Goal: Find specific page/section: Find specific page/section

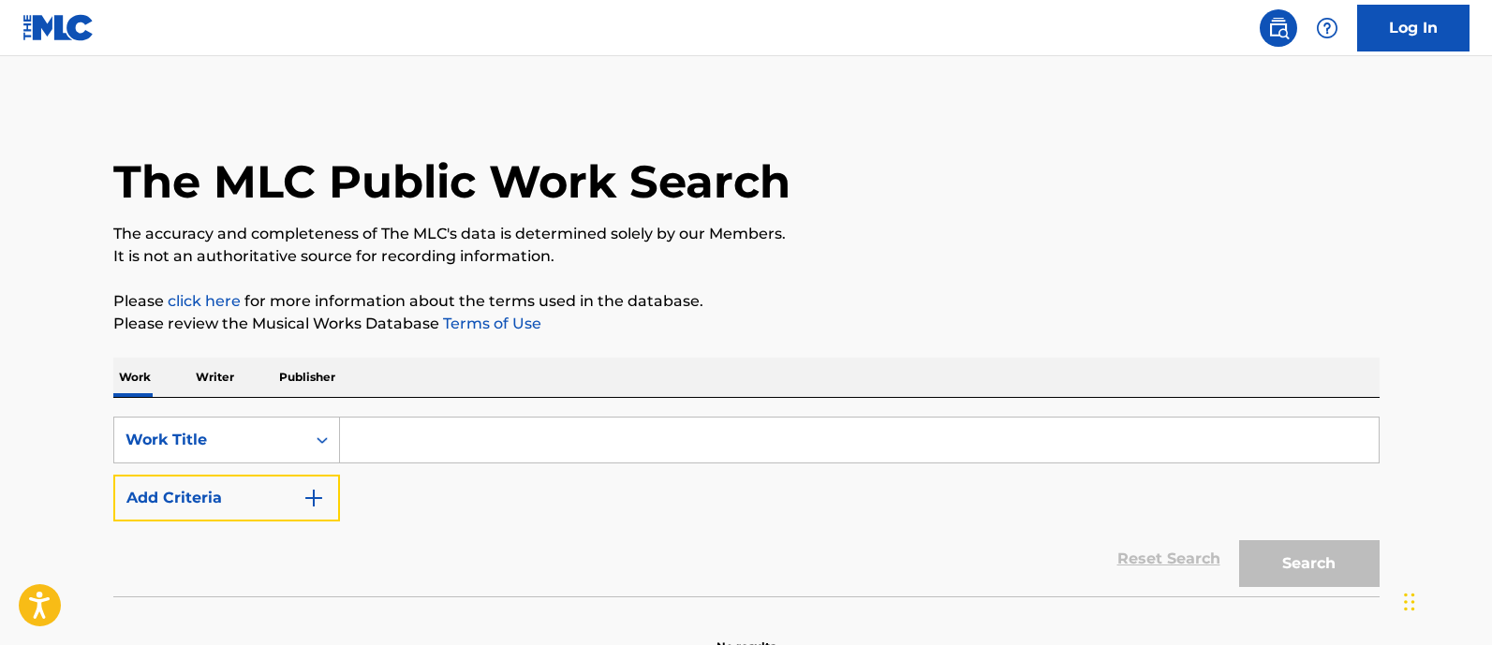
click at [317, 487] on img "Search Form" at bounding box center [314, 498] width 22 height 22
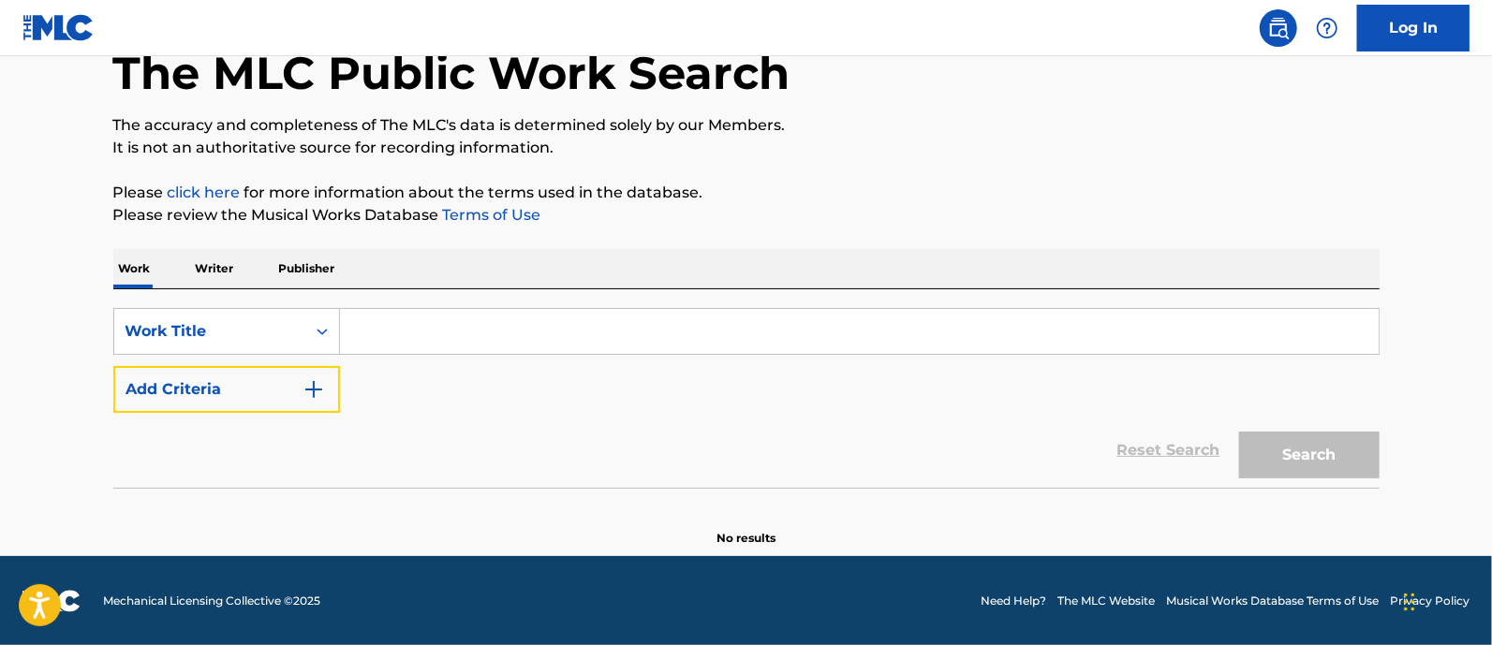
scroll to position [109, 0]
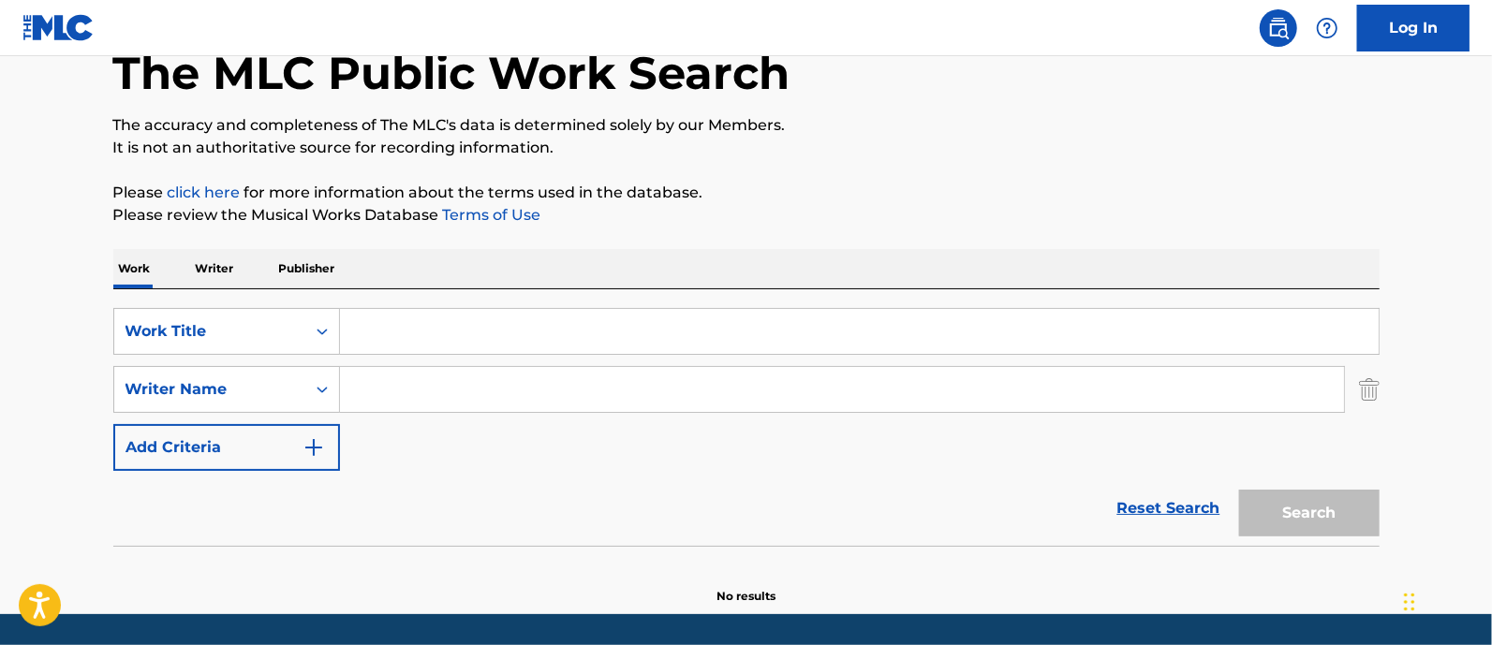
click at [365, 330] on input "Search Form" at bounding box center [859, 331] width 1039 height 45
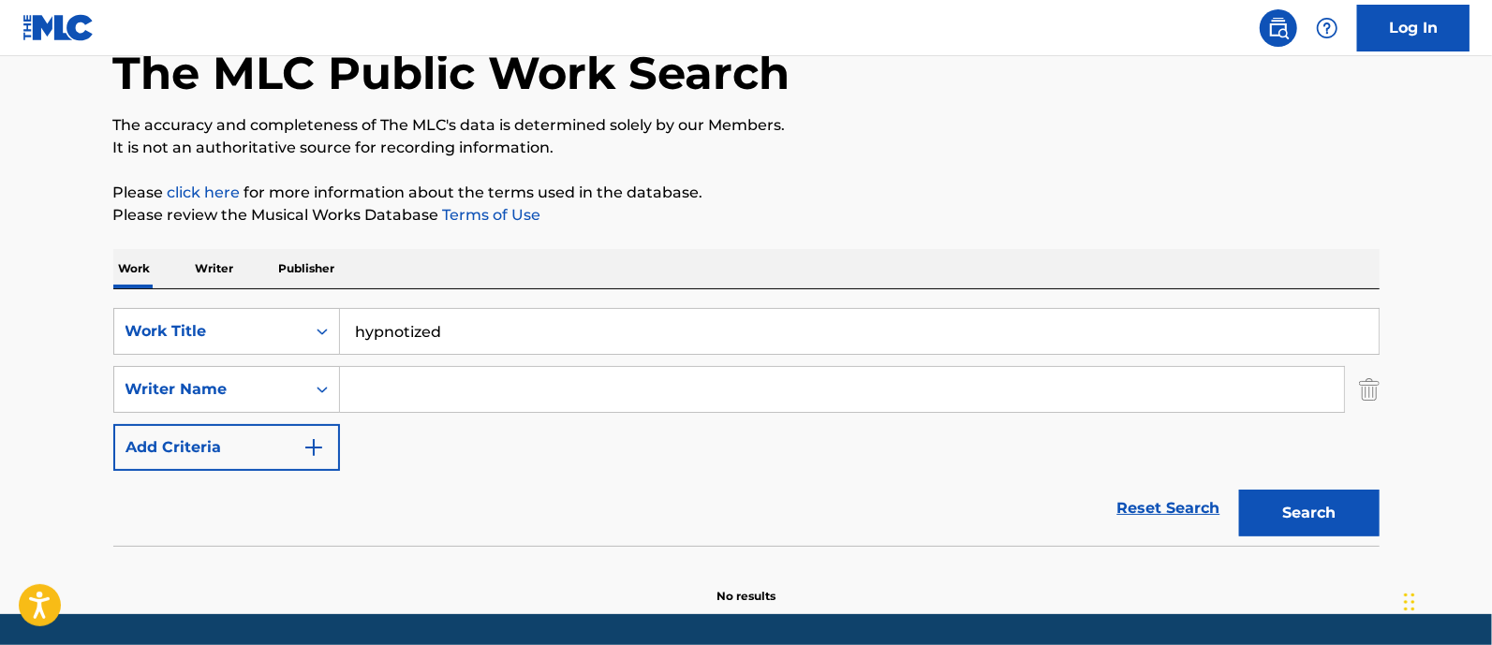
type input "hypnotized"
click at [410, 383] on input "Search Form" at bounding box center [842, 389] width 1004 height 45
type input "[PERSON_NAME]"
click at [1239, 490] on button "Search" at bounding box center [1309, 513] width 140 height 47
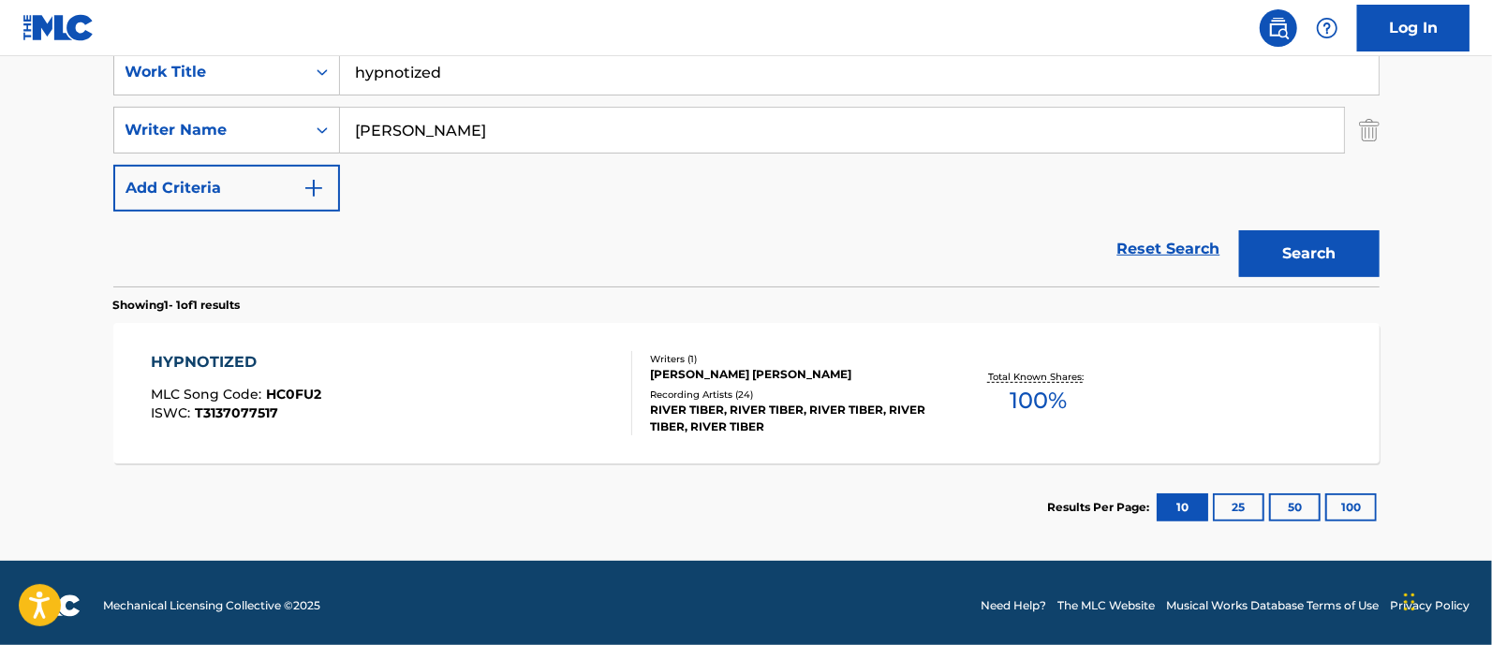
scroll to position [373, 0]
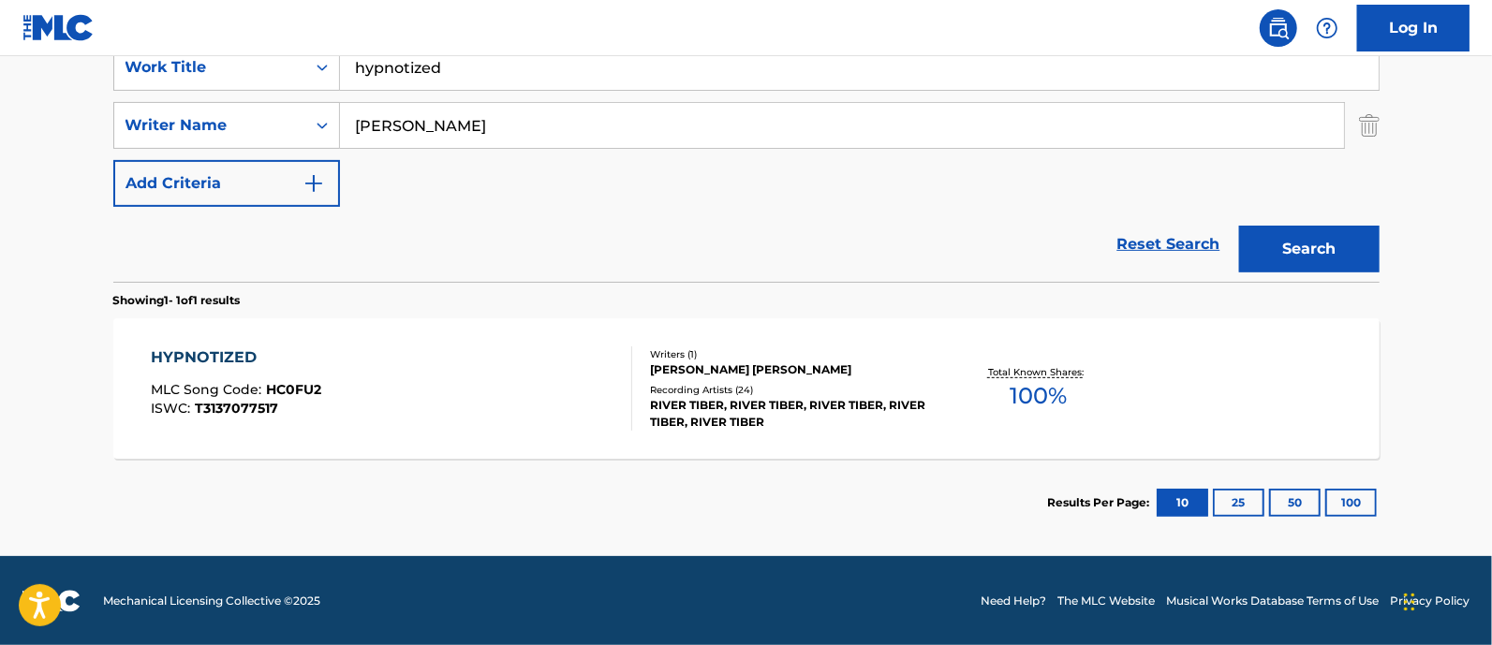
click at [445, 396] on div "HYPNOTIZED MLC Song Code : HC0FU2 ISWC : T3137077517" at bounding box center [391, 389] width 481 height 84
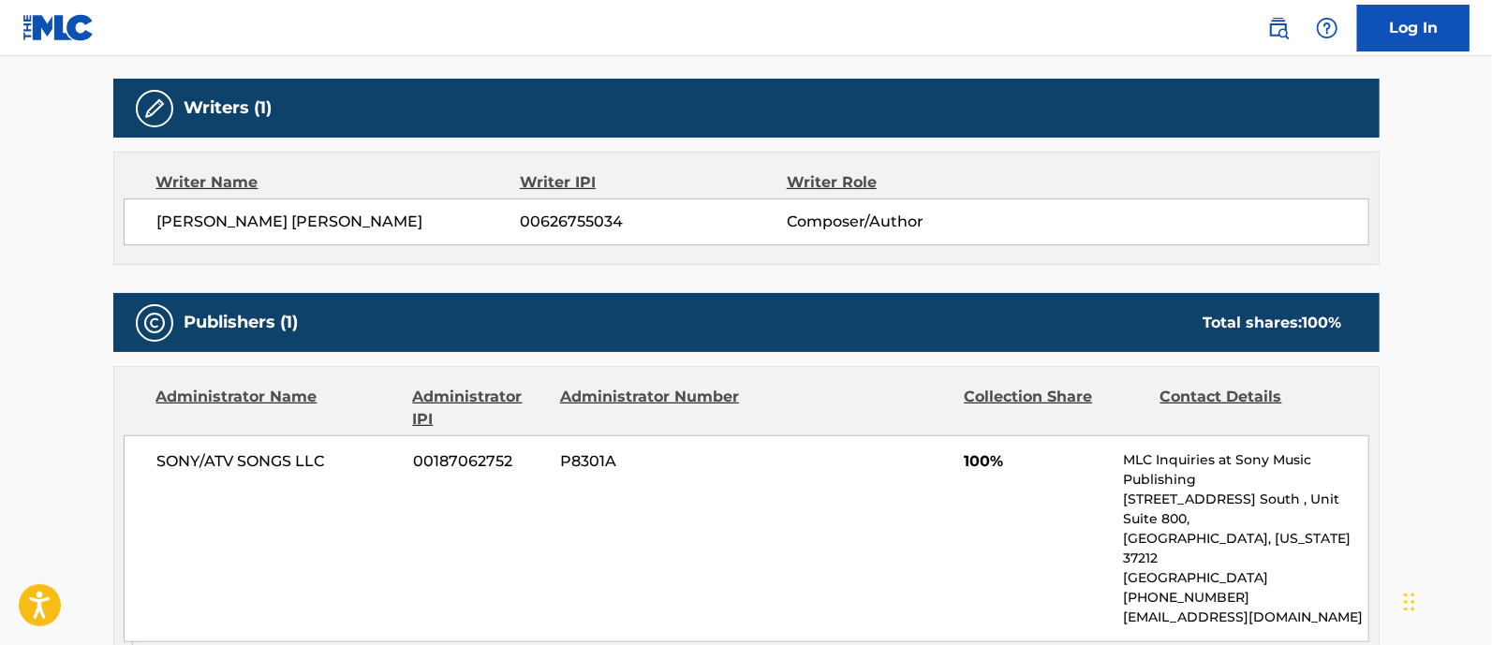
scroll to position [585, 0]
